Goal: Task Accomplishment & Management: Manage account settings

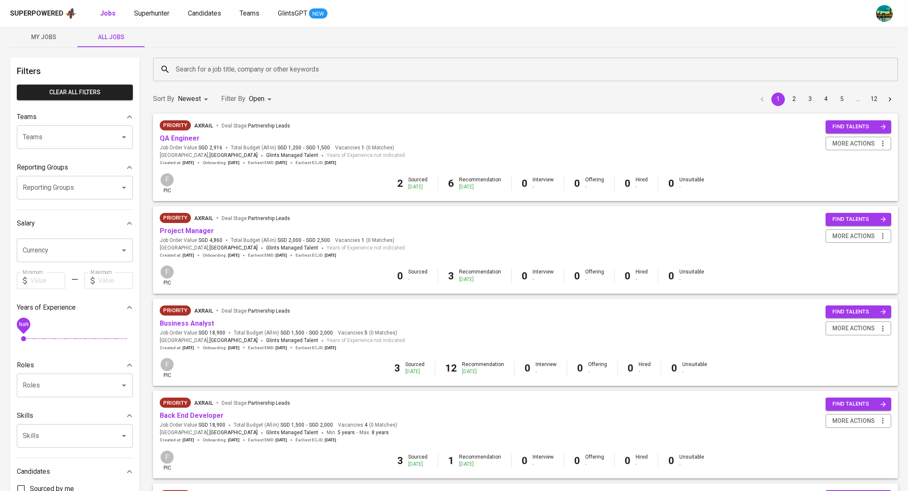
scroll to position [12, 0]
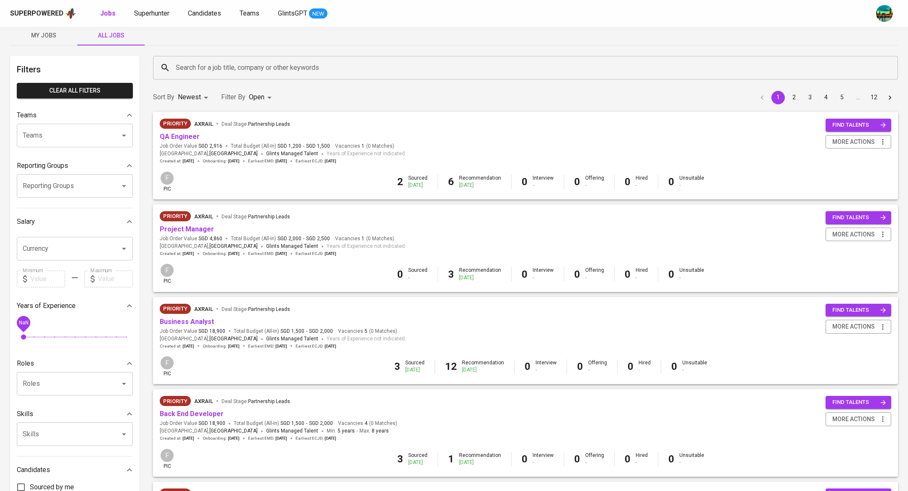
click at [45, 34] on span "My Jobs" at bounding box center [43, 35] width 57 height 11
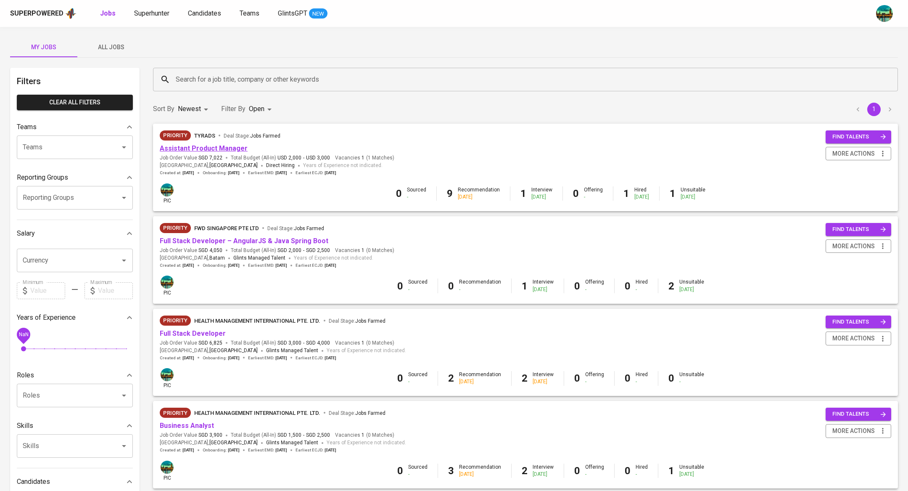
click at [221, 150] on link "Assistant Product Manager" at bounding box center [204, 148] width 88 height 8
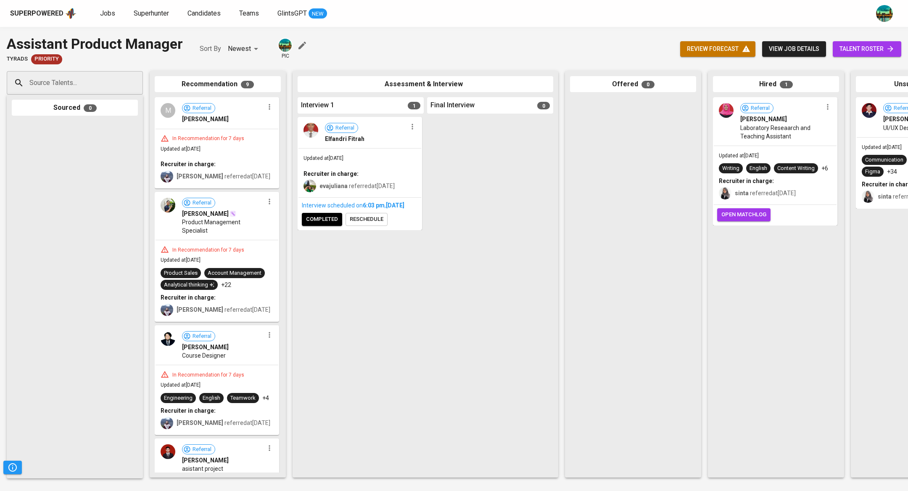
click at [813, 46] on span "view job details" at bounding box center [794, 49] width 50 height 11
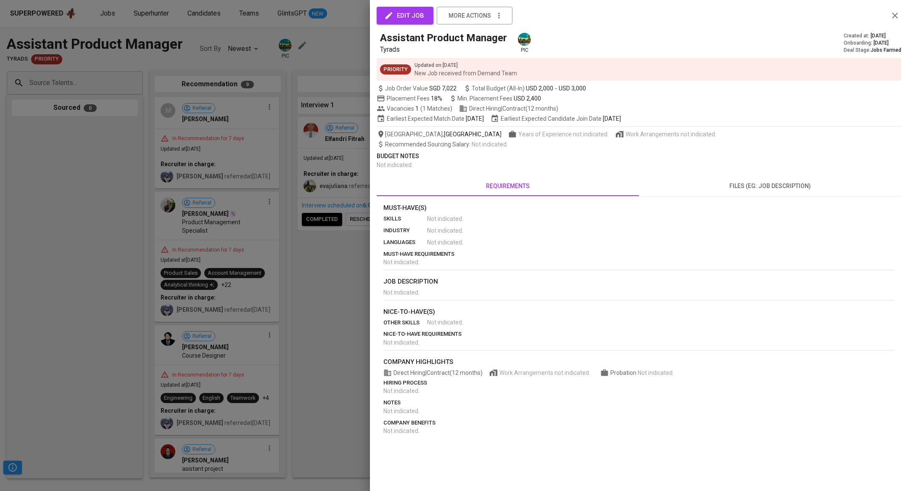
click at [409, 21] on button "edit job" at bounding box center [405, 16] width 57 height 18
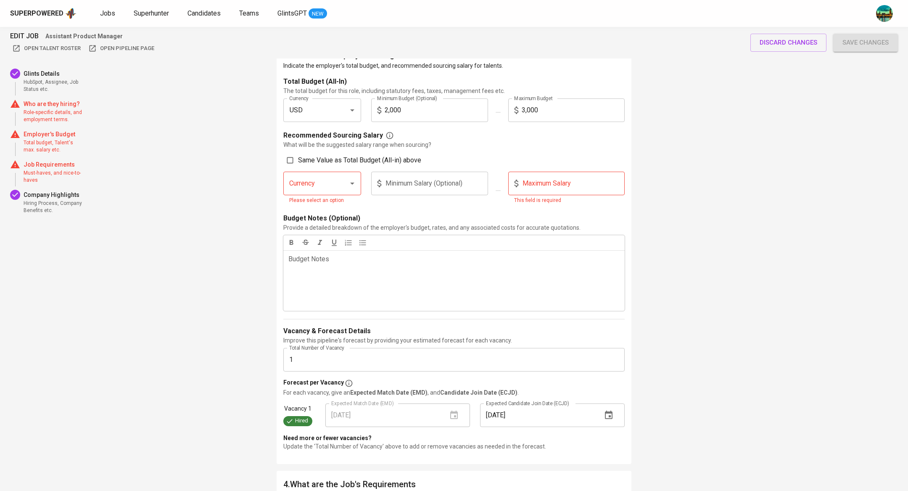
scroll to position [761, 0]
click at [315, 359] on input "1" at bounding box center [453, 358] width 341 height 24
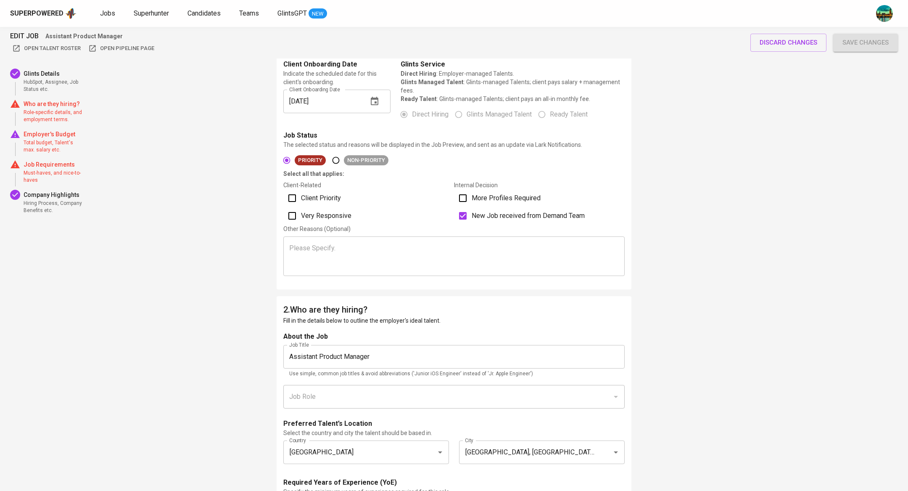
scroll to position [258, 0]
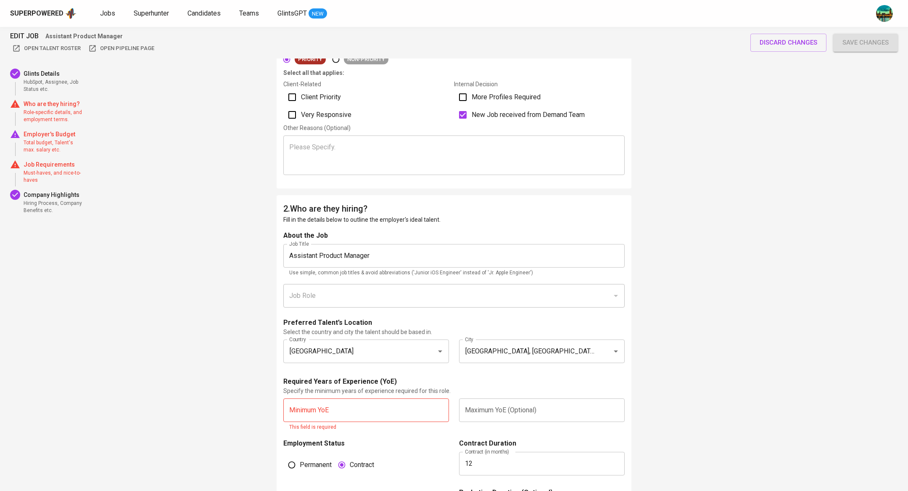
type input "2"
click at [376, 409] on input "text" at bounding box center [366, 410] width 166 height 24
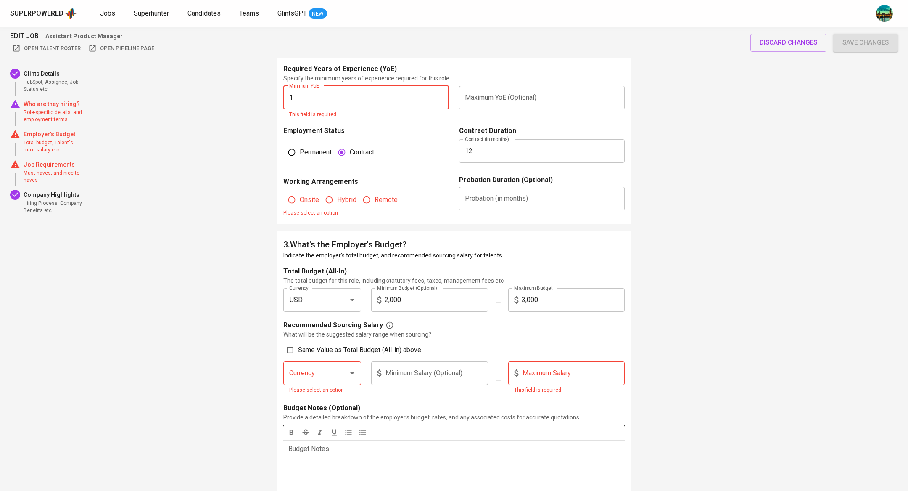
scroll to position [574, 0]
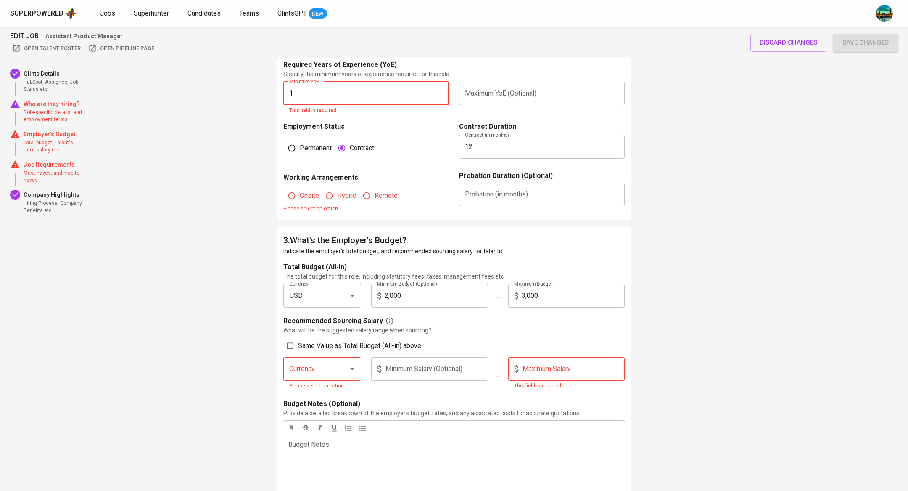
type input "1"
click at [309, 192] on label "Onsite" at bounding box center [301, 195] width 35 height 16
click at [300, 192] on input "Onsite" at bounding box center [292, 195] width 16 height 16
radio input "true"
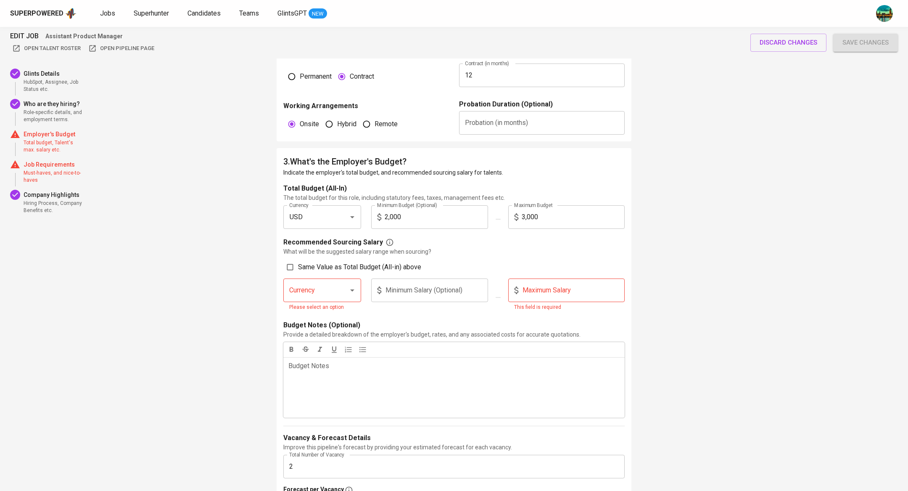
scroll to position [638, 0]
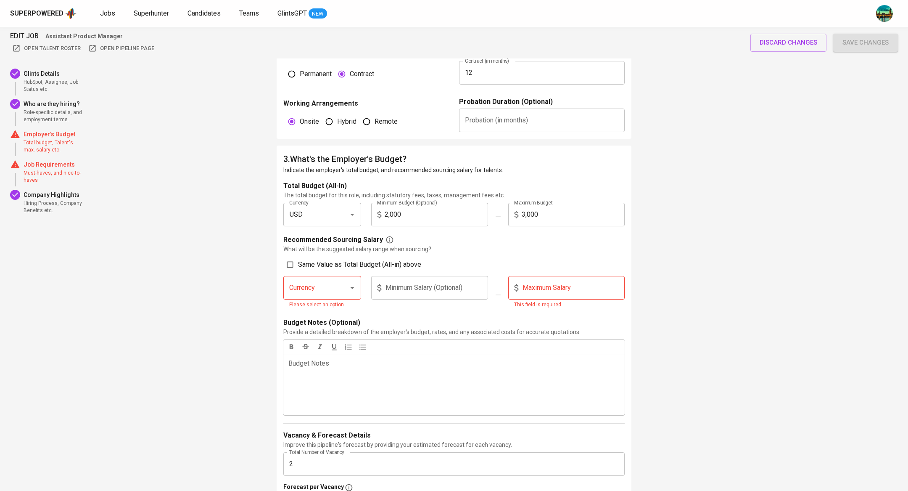
click at [308, 293] on input "Currency" at bounding box center [310, 288] width 47 height 16
type input "1000"
click at [533, 282] on input "text" at bounding box center [573, 288] width 103 height 24
type input "1,500"
click at [612, 233] on form "Total Budget (All-In) The total budget for this role, including statutory fees,…" at bounding box center [453, 382] width 341 height 402
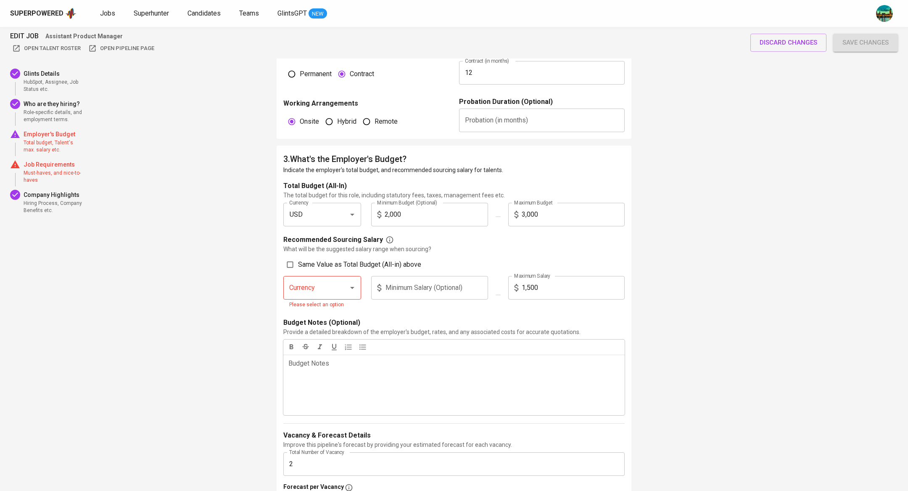
click at [343, 290] on div at bounding box center [346, 288] width 22 height 12
click at [357, 285] on button "Open" at bounding box center [352, 288] width 12 height 12
click at [309, 311] on li "USD" at bounding box center [322, 311] width 78 height 15
type input "USD"
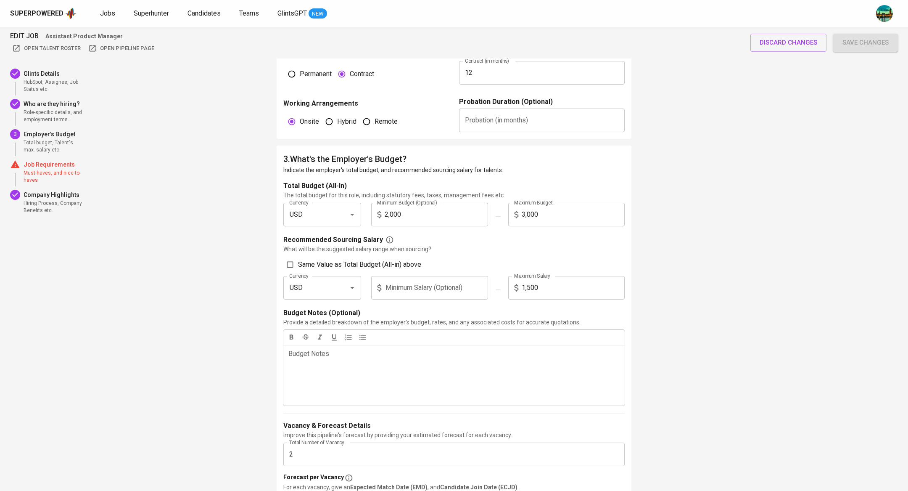
click at [421, 283] on input "text" at bounding box center [436, 288] width 103 height 24
type input "1,000"
click at [480, 312] on p "Budget Notes (Optional)" at bounding box center [453, 313] width 341 height 10
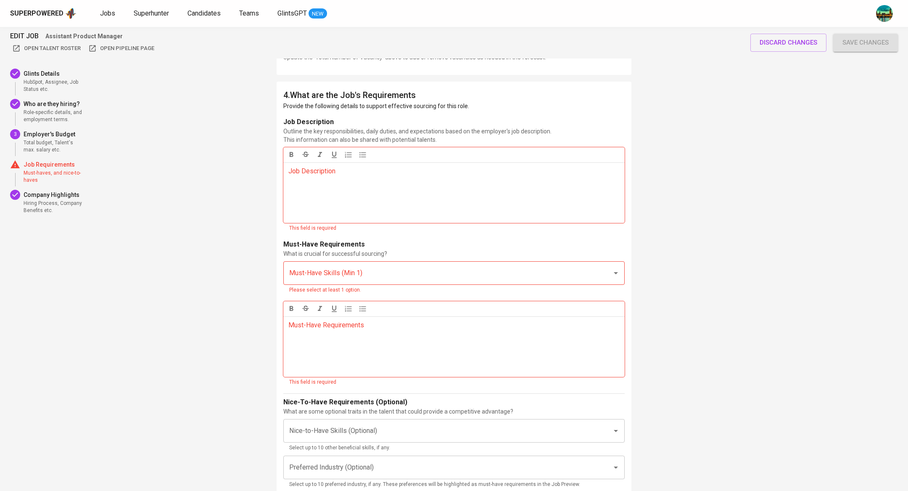
scroll to position [1149, 0]
click at [410, 211] on div "Job Description ﻿" at bounding box center [453, 194] width 341 height 61
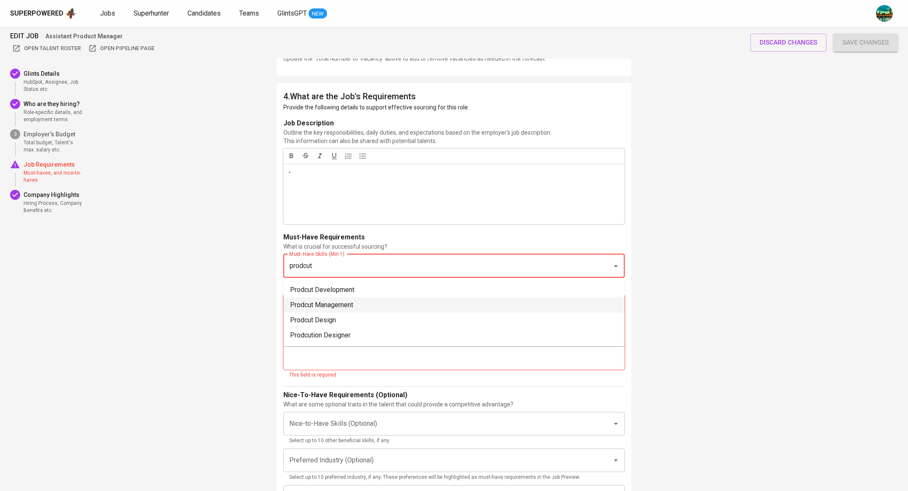
click at [380, 306] on li "Prodcut Management" at bounding box center [453, 304] width 341 height 15
type input "prodcut"
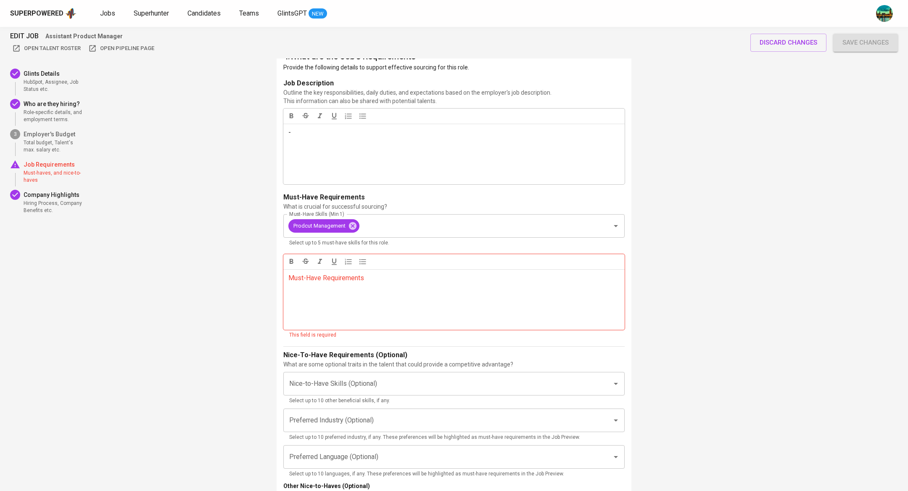
scroll to position [1195, 0]
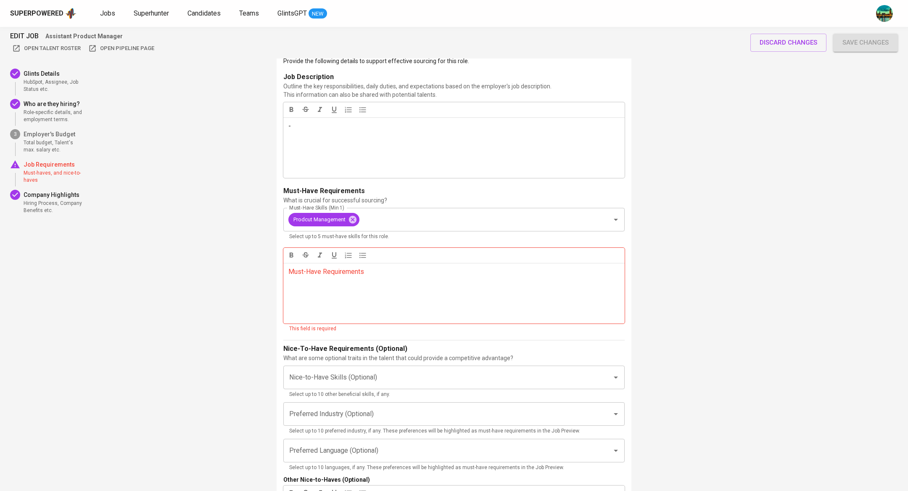
click at [383, 305] on div "Must-Have Requirements ﻿" at bounding box center [453, 293] width 341 height 61
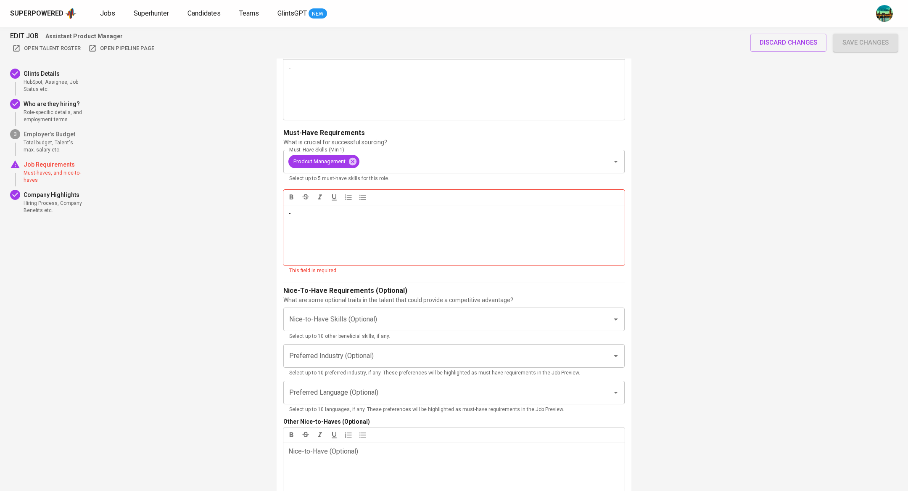
scroll to position [1304, 0]
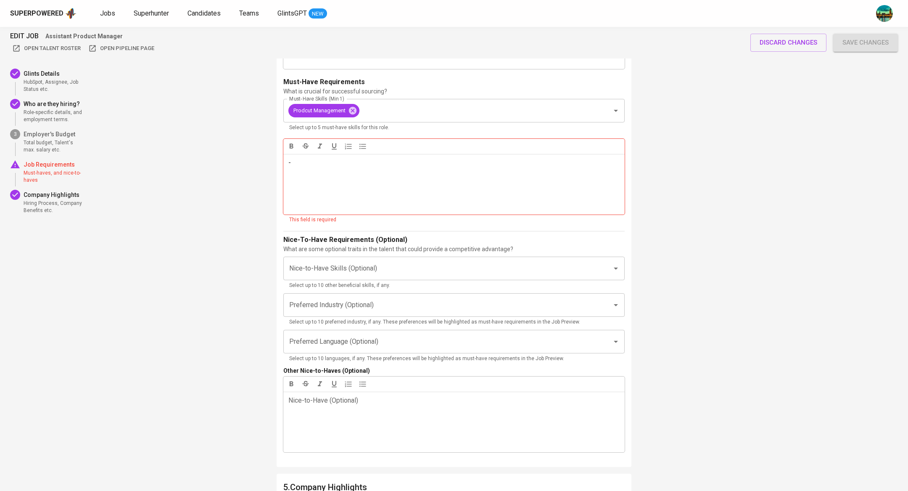
click at [549, 240] on div "Nice-To-Have Requirements (Optional) What are some optional traits in the talen…" at bounding box center [453, 244] width 341 height 18
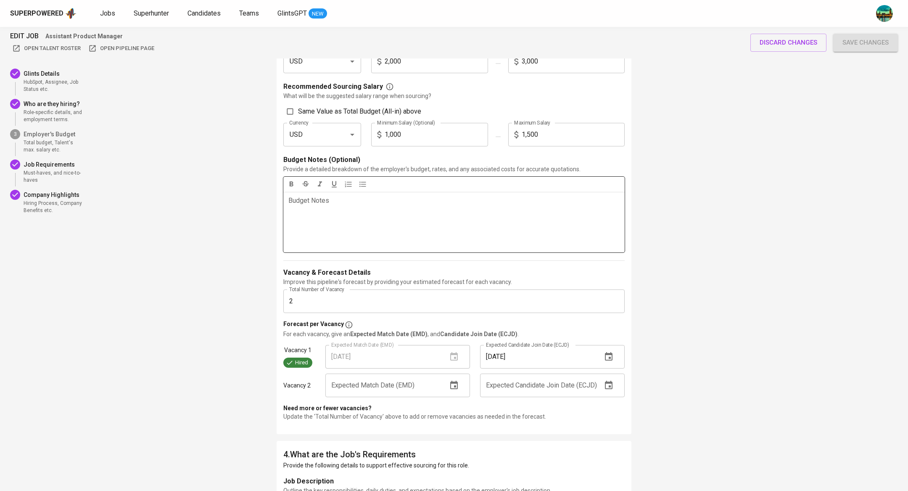
scroll to position [793, 0]
click at [455, 381] on icon "button" at bounding box center [454, 383] width 10 height 10
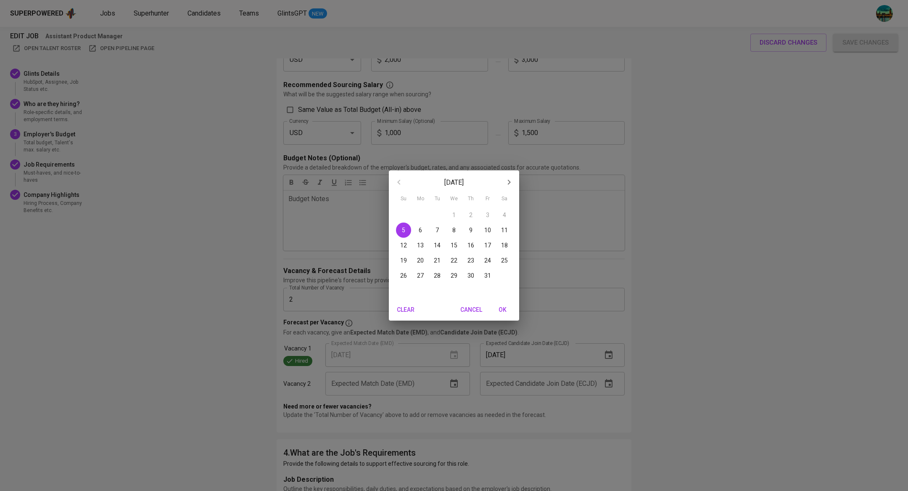
click at [408, 259] on span "19" at bounding box center [403, 260] width 15 height 8
type input "10/19/2025"
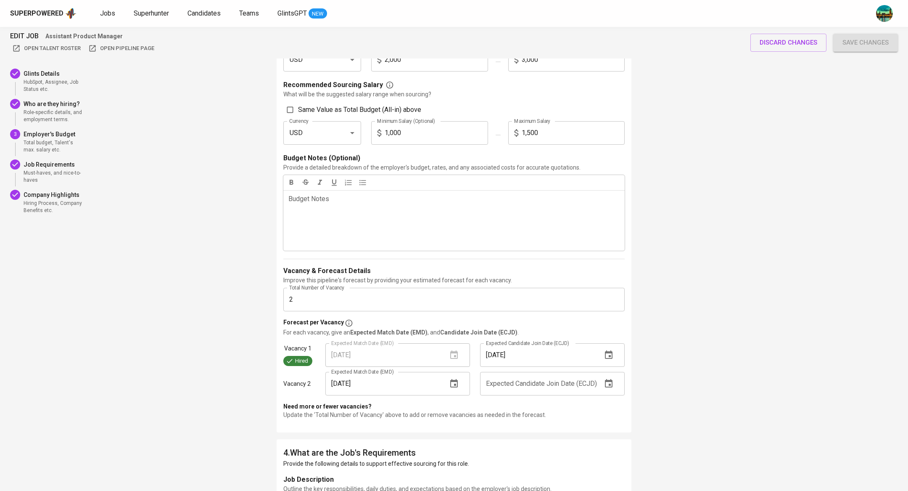
click at [608, 382] on icon "button" at bounding box center [609, 383] width 10 height 10
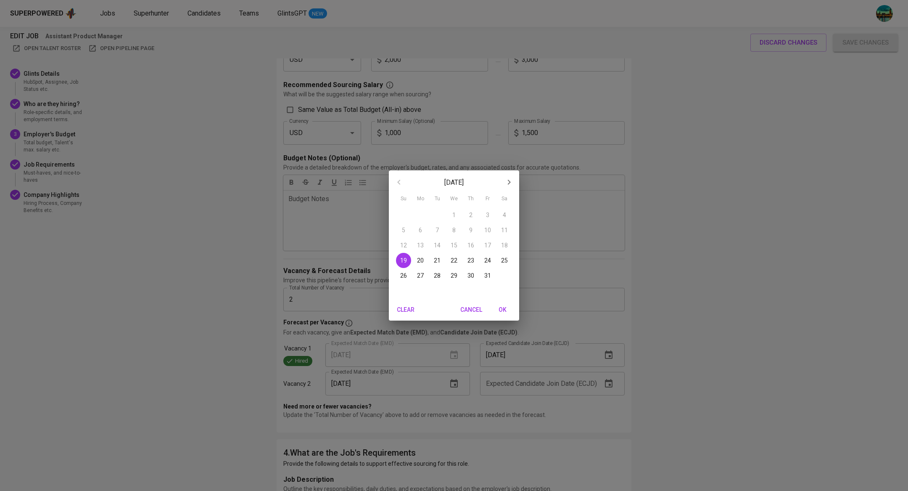
click at [402, 277] on p "26" at bounding box center [403, 275] width 7 height 8
type input "10/26/2025"
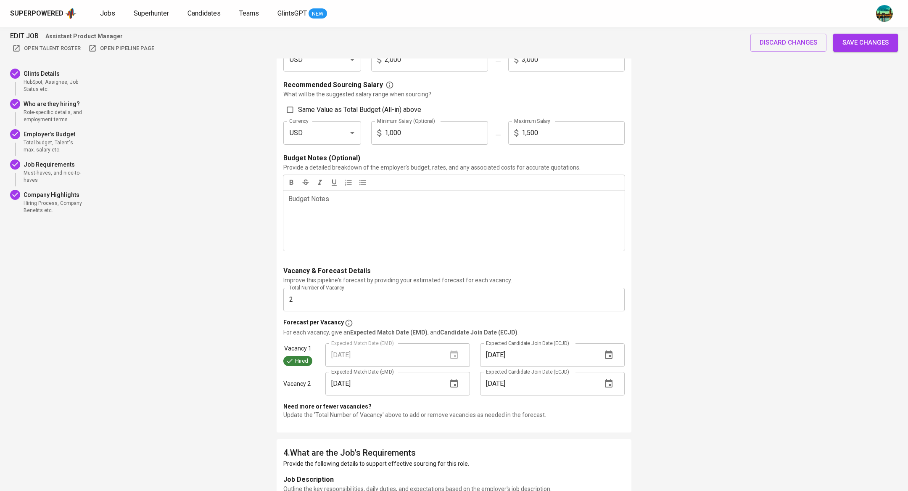
click at [858, 44] on span "Save changes" at bounding box center [865, 42] width 46 height 11
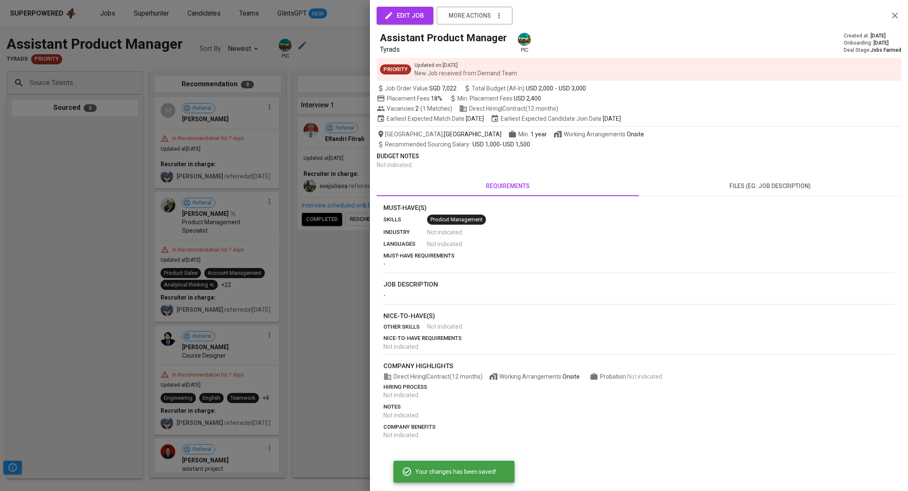
click at [311, 276] on div at bounding box center [454, 245] width 908 height 491
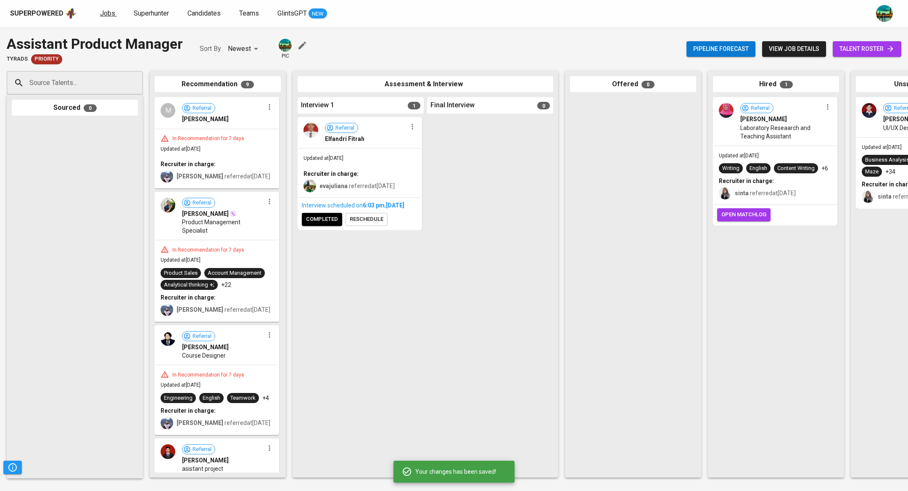
click at [113, 16] on span "Jobs" at bounding box center [107, 13] width 15 height 8
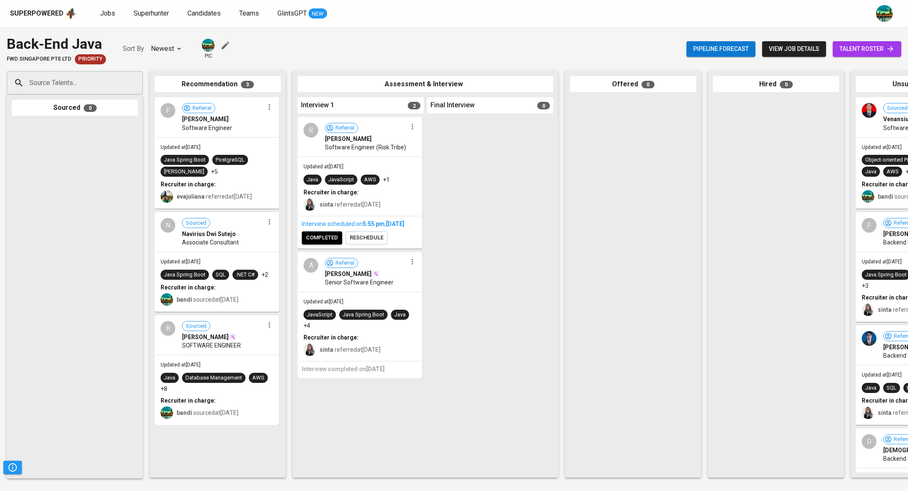
click at [94, 86] on input "Source Talents..." at bounding box center [71, 83] width 88 height 16
paste input "[EMAIL_ADDRESS][DOMAIN_NAME]"
type input "[EMAIL_ADDRESS][DOMAIN_NAME]"
click at [80, 112] on span "[EMAIL_ADDRESS][DOMAIN_NAME]" at bounding box center [74, 115] width 79 height 8
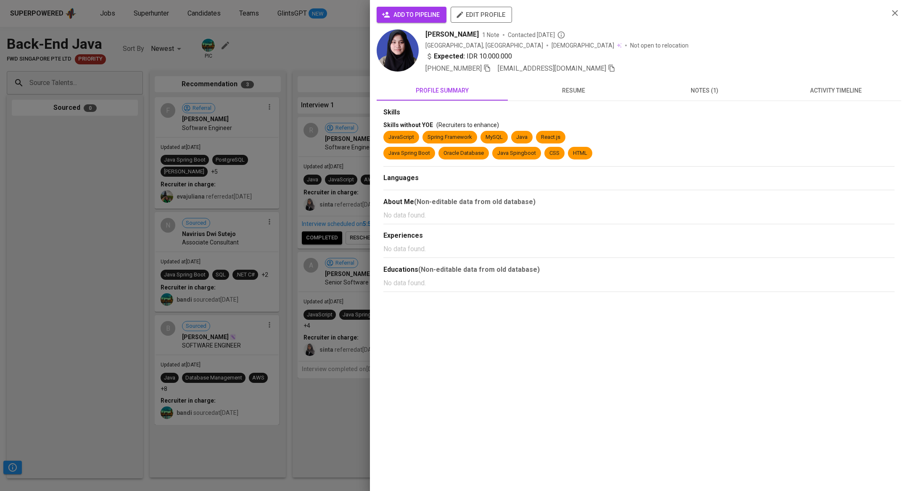
scroll to position [0, 0]
click at [573, 85] on span "resume" at bounding box center [573, 90] width 121 height 11
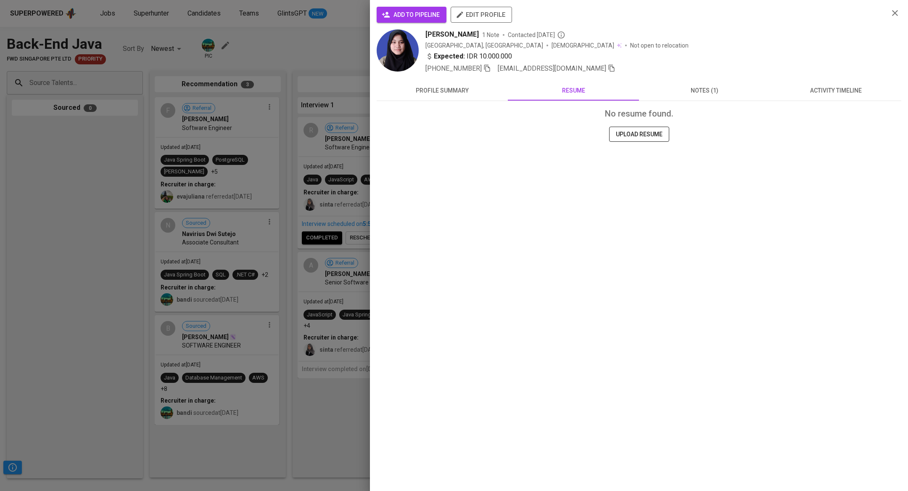
click at [691, 97] on button "notes (1)" at bounding box center [704, 90] width 131 height 20
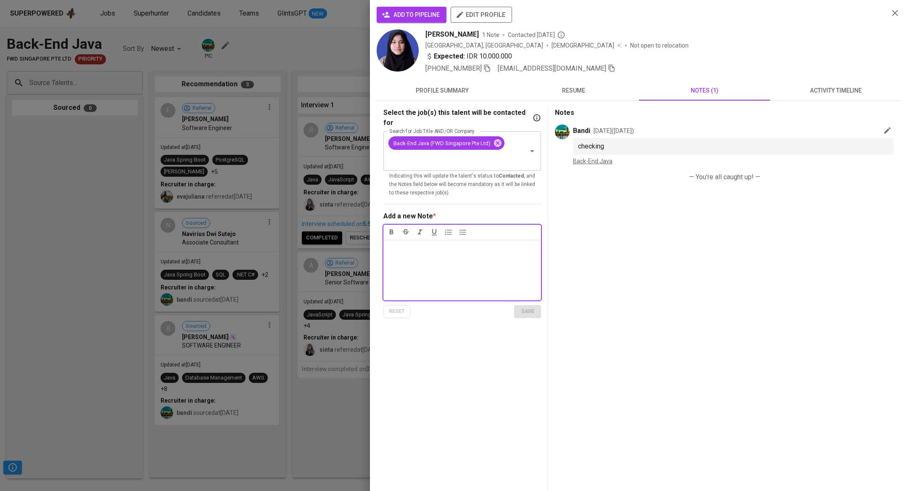
click at [691, 97] on button "notes (1)" at bounding box center [704, 90] width 131 height 20
click at [849, 90] on span "activity timeline" at bounding box center [835, 90] width 121 height 11
